Goal: Task Accomplishment & Management: Manage account settings

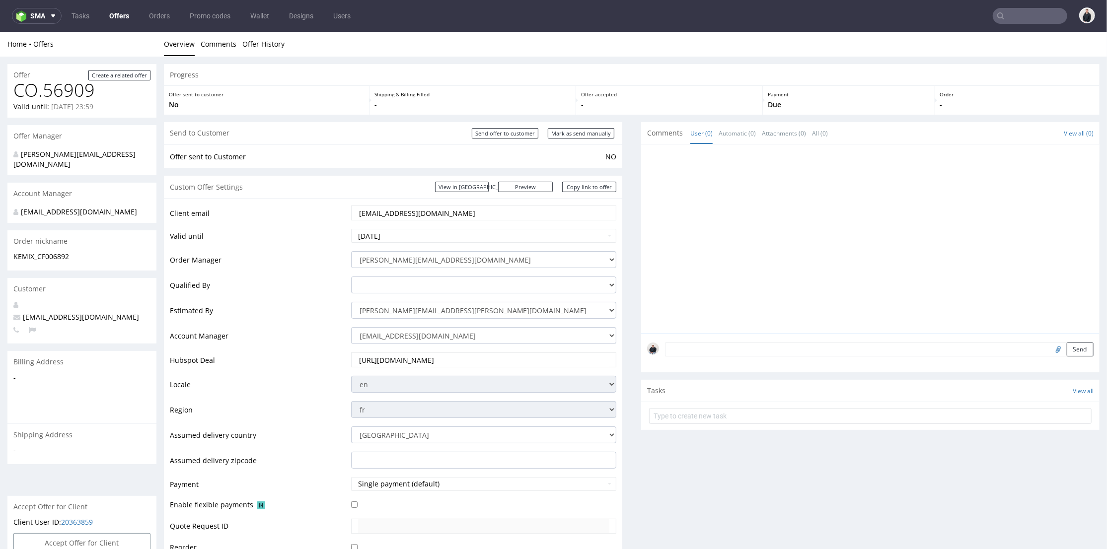
drag, startPoint x: 423, startPoint y: 214, endPoint x: 289, endPoint y: 205, distance: 134.4
click at [289, 205] on tr "Client email [EMAIL_ADDRESS][DOMAIN_NAME]" at bounding box center [393, 215] width 447 height 23
click at [295, 208] on td "Client email" at bounding box center [259, 215] width 179 height 23
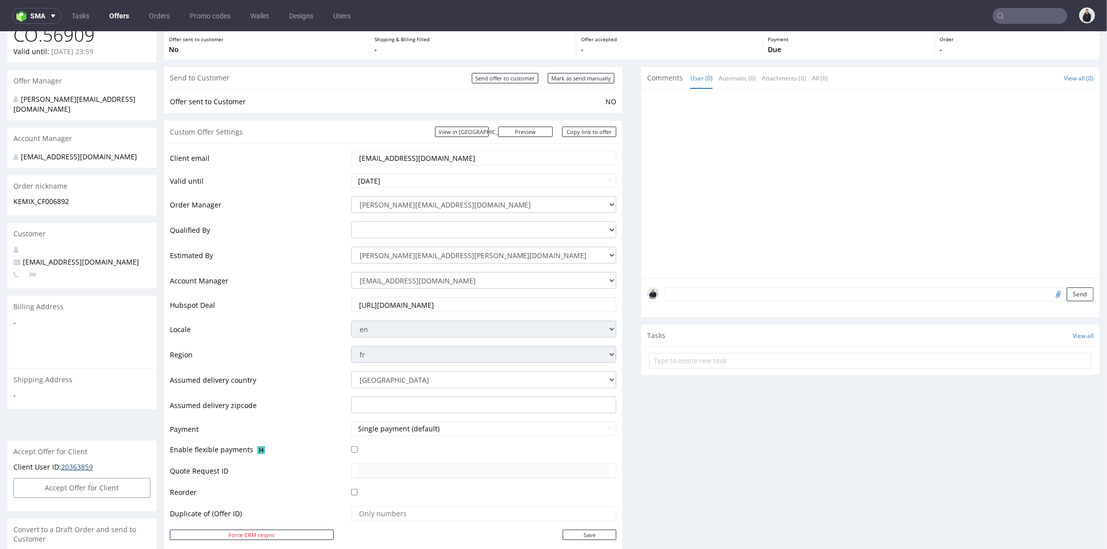
click at [72, 462] on link "20363859" at bounding box center [77, 466] width 32 height 9
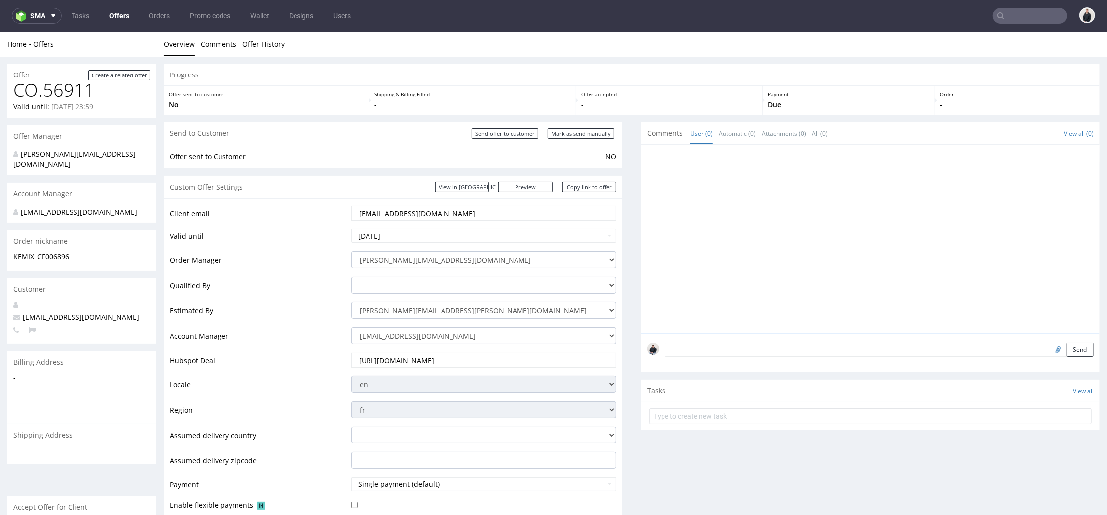
click at [691, 181] on div at bounding box center [873, 241] width 453 height 183
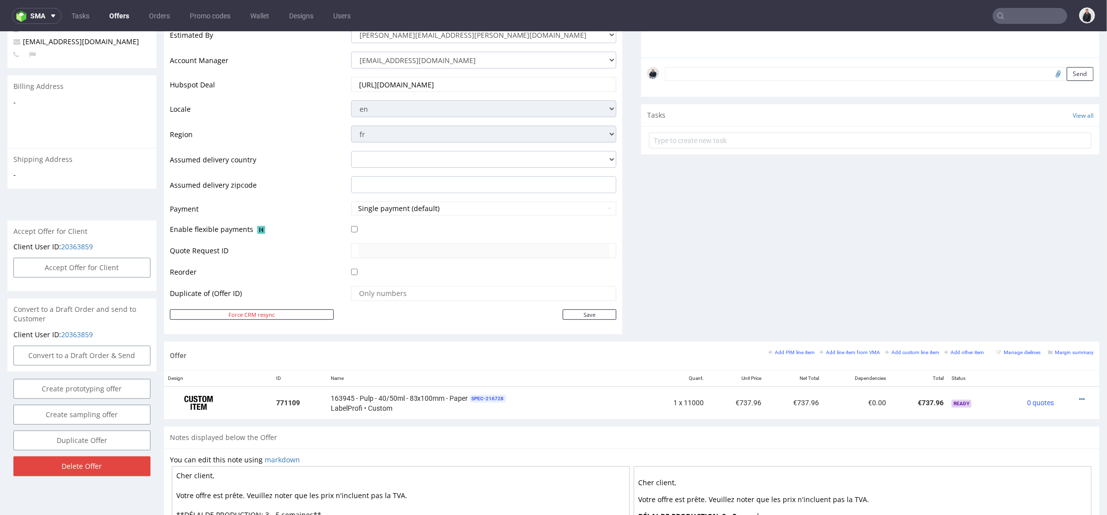
scroll to position [331, 0]
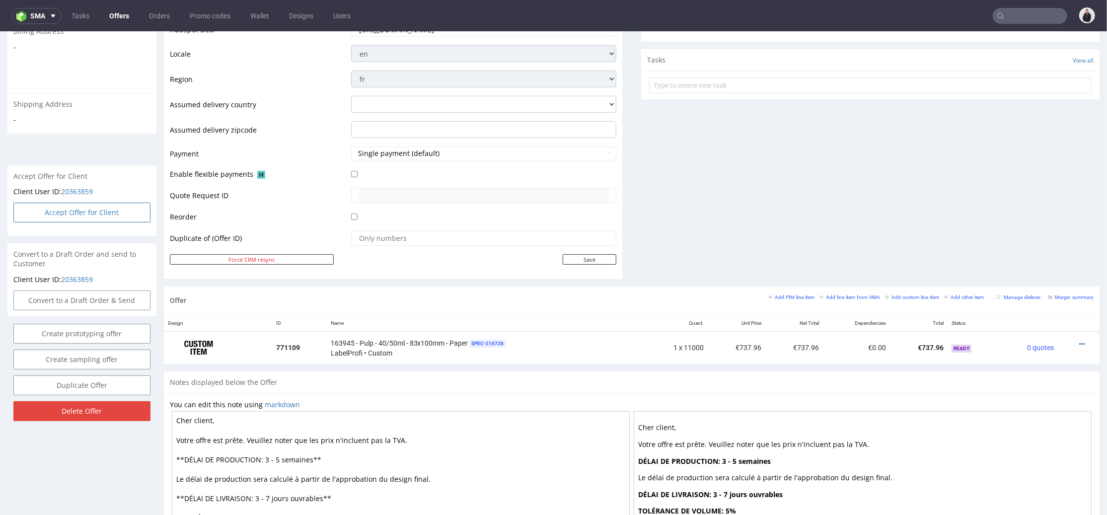
click at [103, 204] on button "Accept Offer for Client" at bounding box center [81, 212] width 137 height 20
select select "75"
select select "909"
select select "b2b"
select select "75"
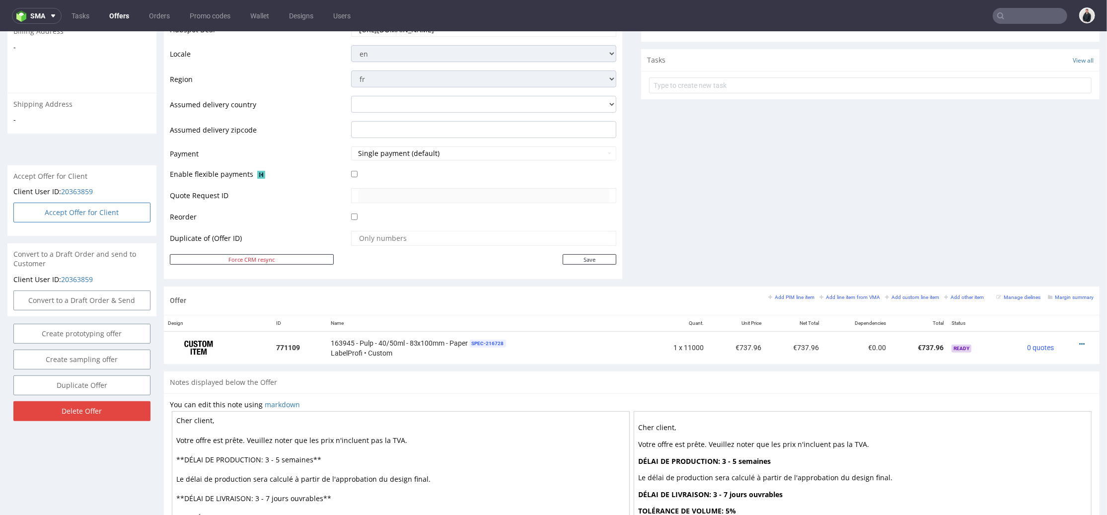
select select "924"
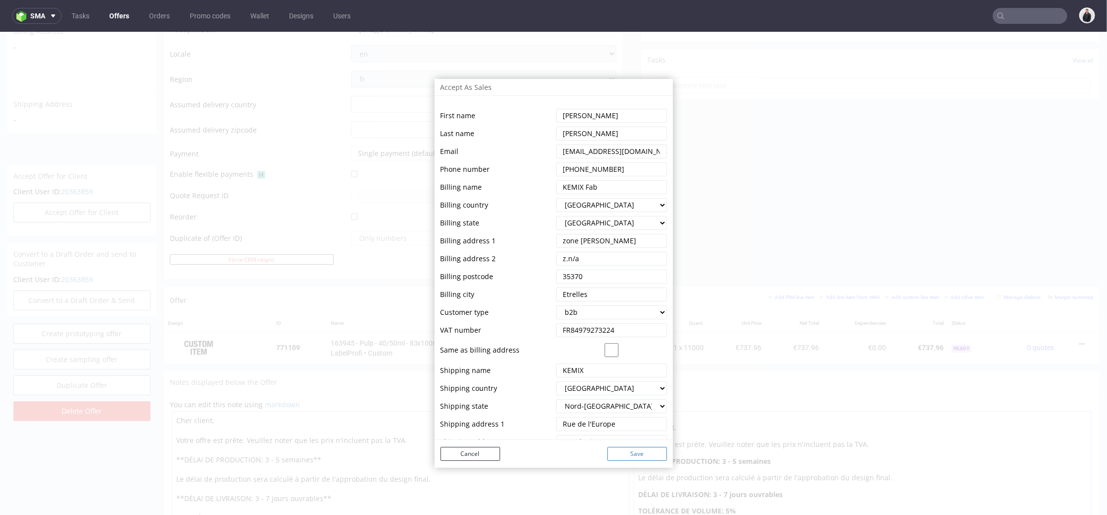
click at [626, 458] on button "Save" at bounding box center [638, 454] width 60 height 14
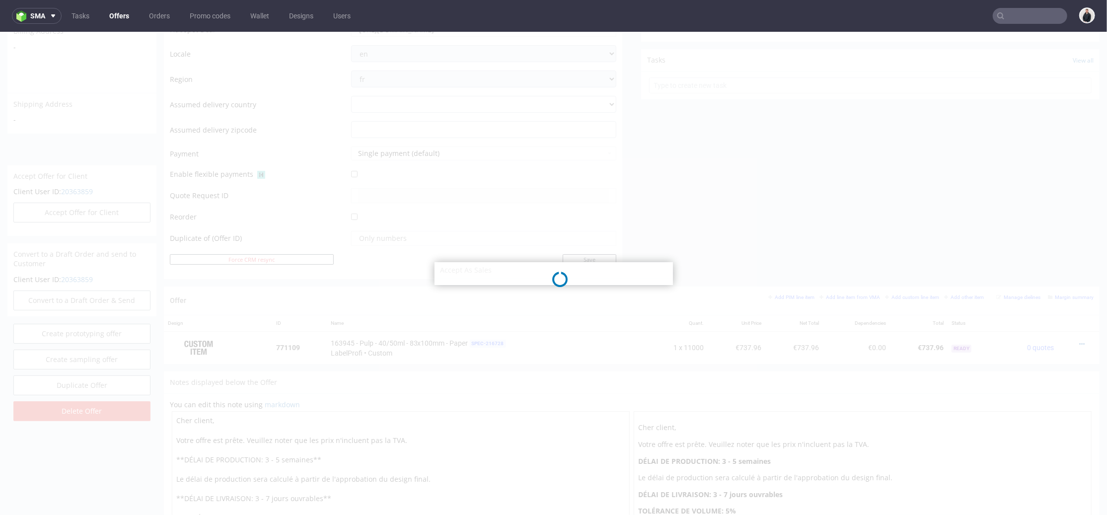
select select "75"
select select "909"
select select "b2b"
select select "75"
select select "924"
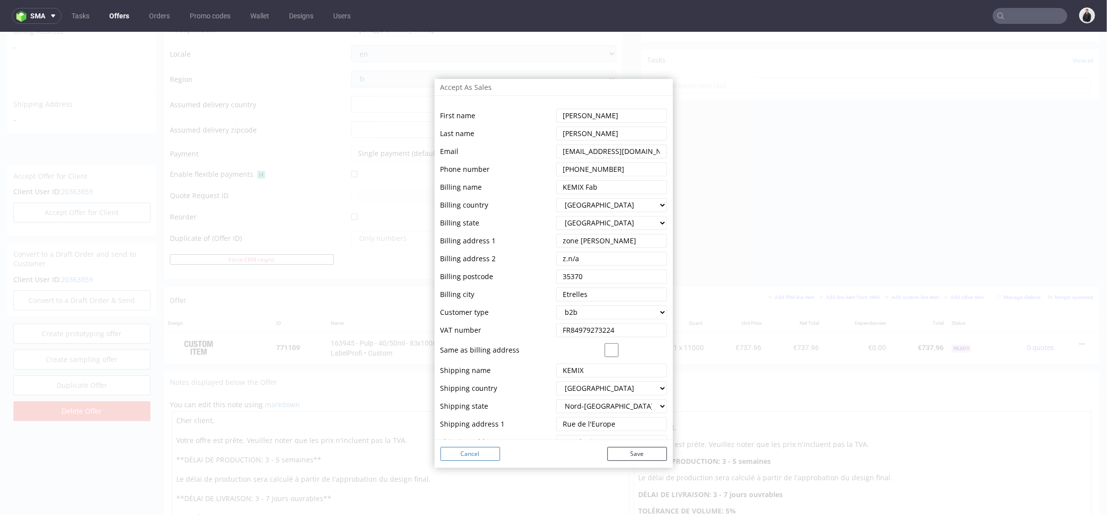
click at [487, 450] on button "Cancel" at bounding box center [471, 454] width 60 height 14
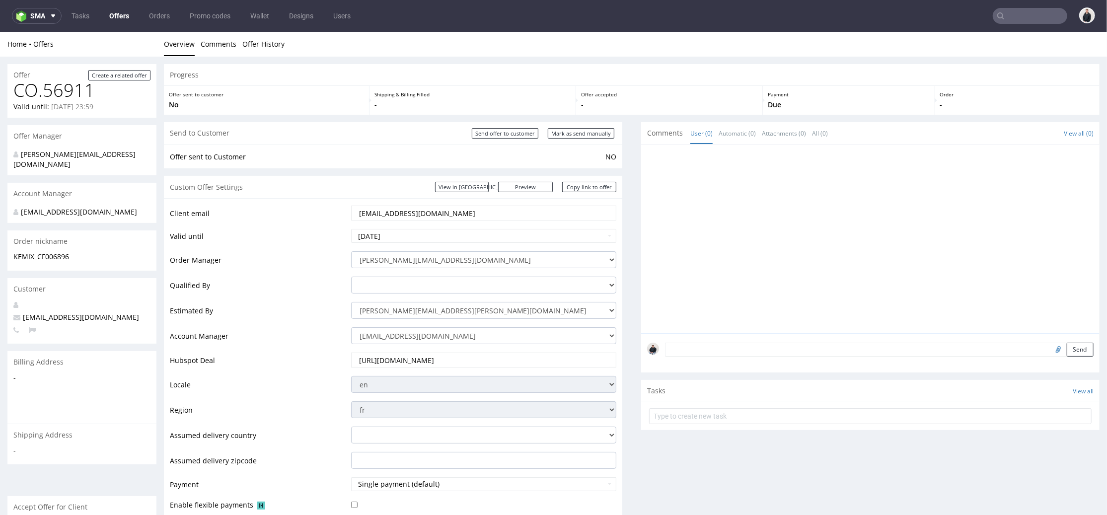
scroll to position [165, 0]
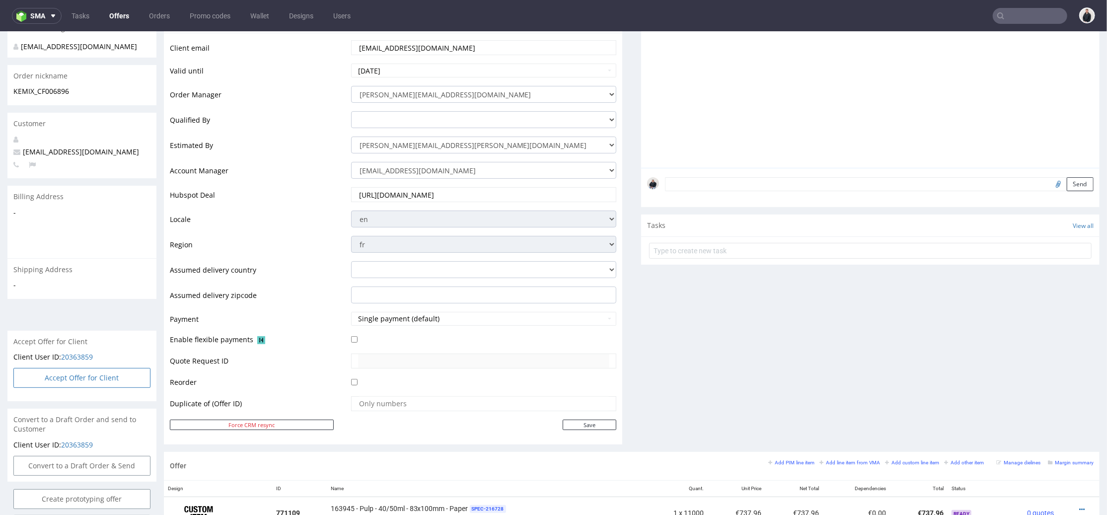
click at [86, 372] on button "Accept Offer for Client" at bounding box center [81, 378] width 137 height 20
select select "75"
select select "909"
select select "b2b"
select select "75"
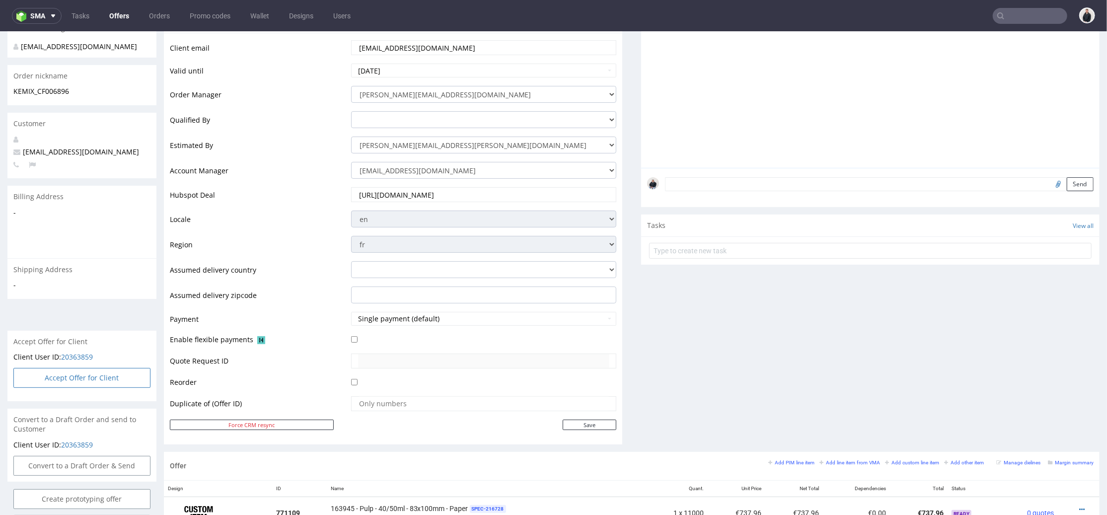
select select "924"
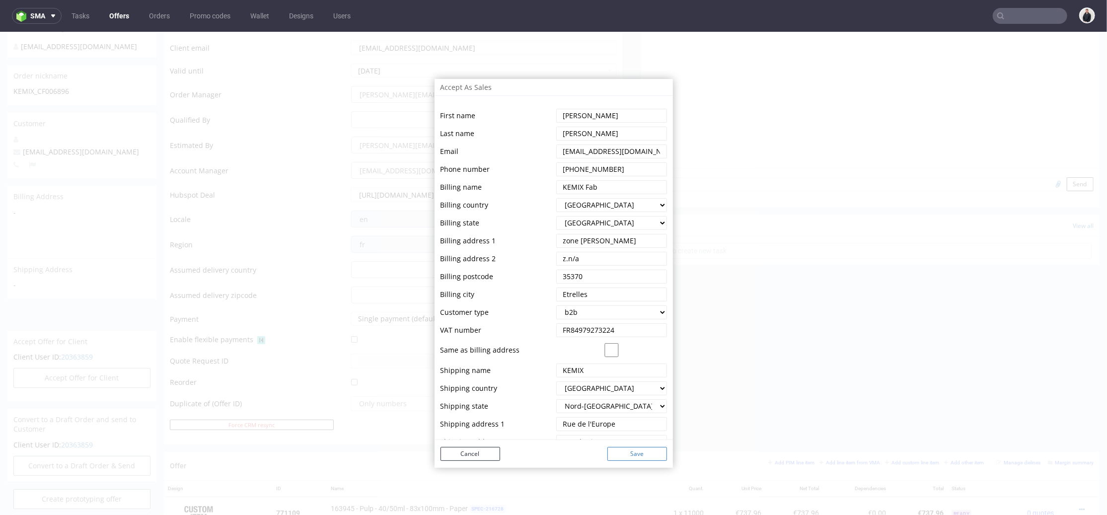
click at [647, 455] on button "Save" at bounding box center [638, 454] width 60 height 14
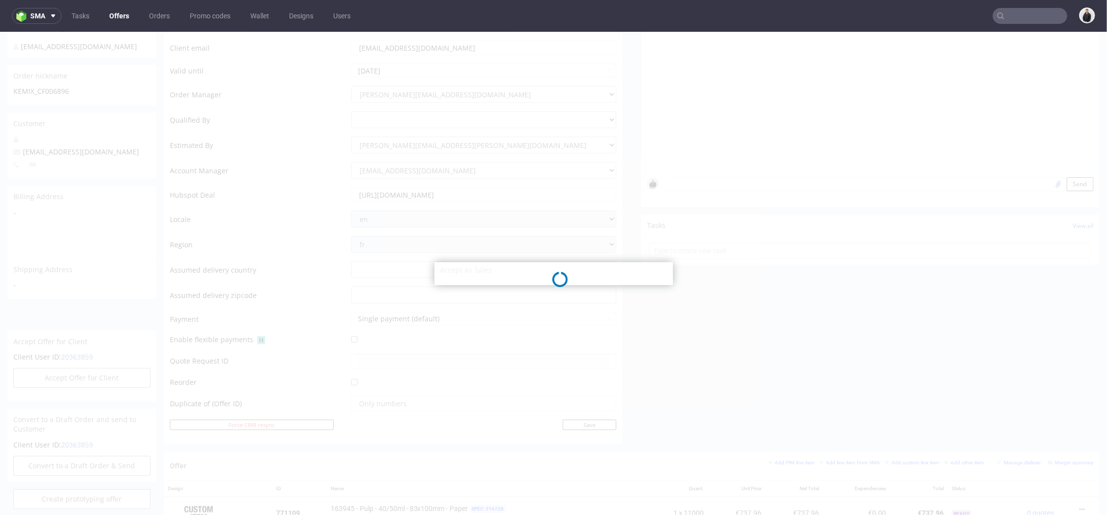
select select "75"
select select "909"
select select "b2b"
select select "75"
select select "924"
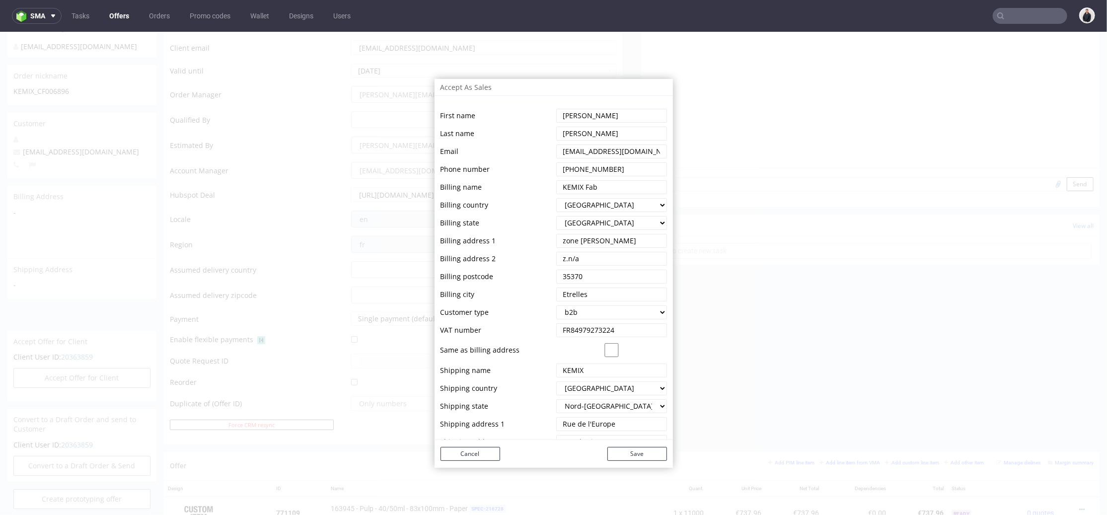
click at [472, 462] on div "Cancel Save" at bounding box center [554, 454] width 238 height 28
click at [473, 456] on button "Cancel" at bounding box center [471, 454] width 60 height 14
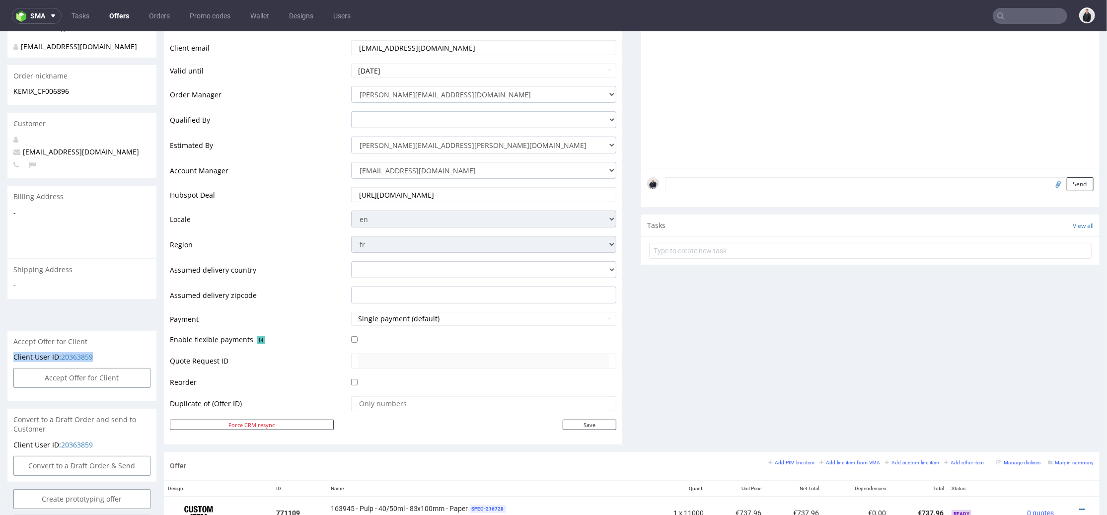
drag, startPoint x: 99, startPoint y: 344, endPoint x: 11, endPoint y: 342, distance: 88.4
click at [10, 352] on div "Client User ID: 20363859" at bounding box center [81, 360] width 149 height 16
copy p "Client User ID: 20363859"
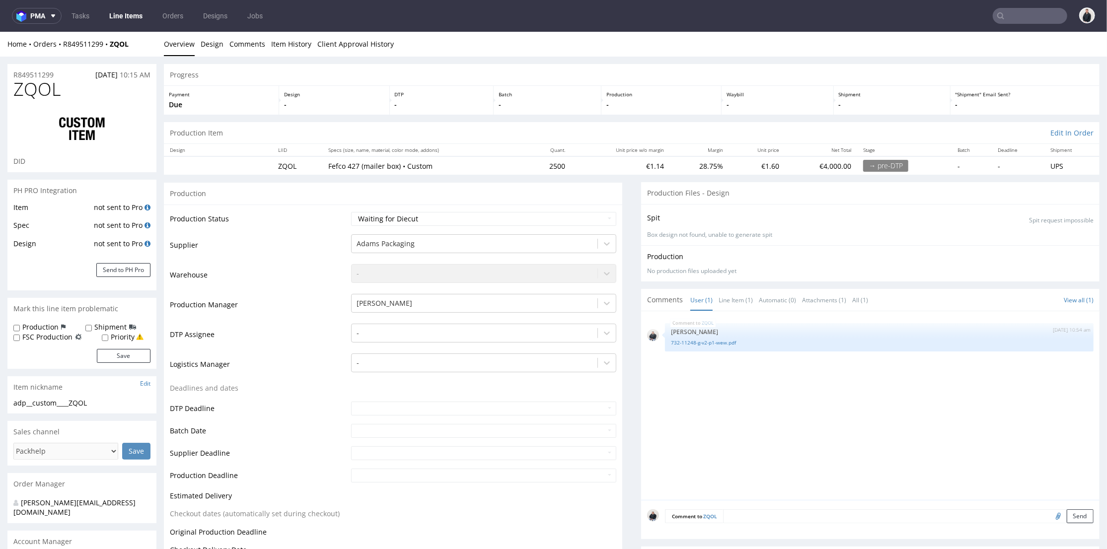
scroll to position [211, 0]
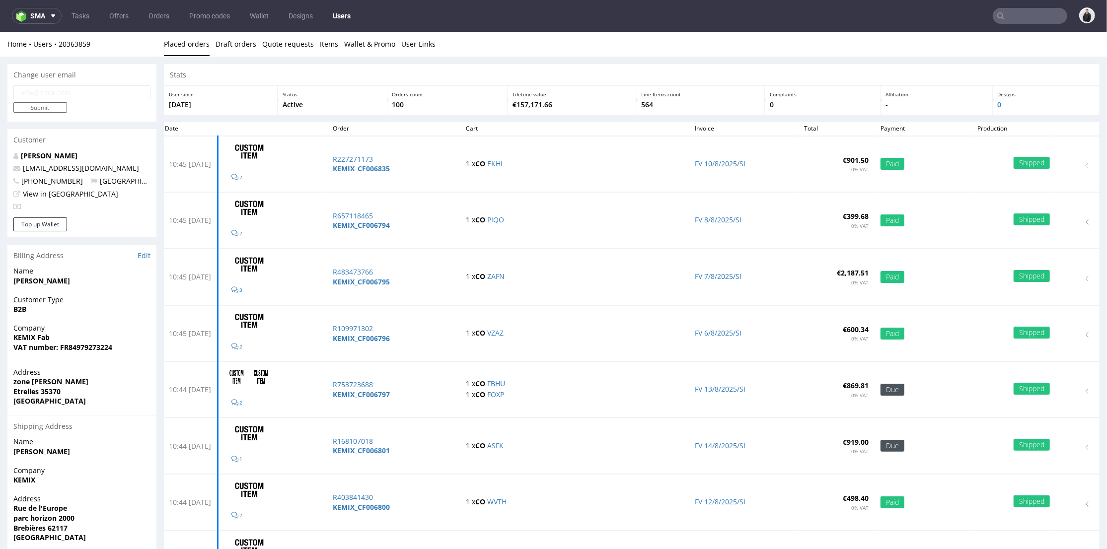
click at [72, 82] on div "Change user email" at bounding box center [81, 75] width 149 height 22
click at [72, 87] on input "email" at bounding box center [81, 92] width 137 height 14
paste input "[EMAIL_ADDRESS][DOMAIN_NAME]"
click at [24, 93] on input "[EMAIL_ADDRESS][DOMAIN_NAME]" at bounding box center [81, 92] width 137 height 14
type input "[EMAIL_ADDRESS][DOMAIN_NAME]"
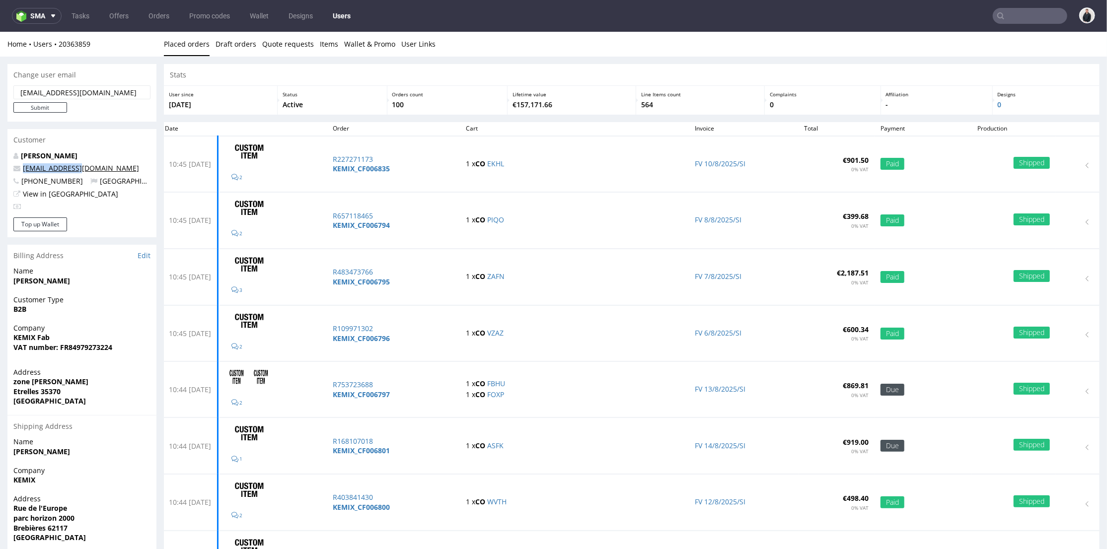
drag, startPoint x: 81, startPoint y: 170, endPoint x: 23, endPoint y: 170, distance: 58.6
click at [23, 170] on p "[EMAIL_ADDRESS][DOMAIN_NAME]" at bounding box center [81, 168] width 137 height 10
copy link "[EMAIL_ADDRESS][DOMAIN_NAME]"
